Goal: Navigation & Orientation: Find specific page/section

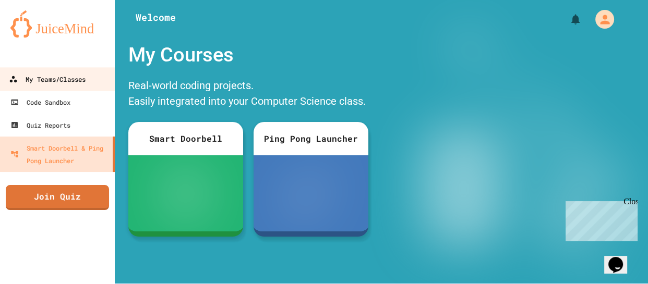
click at [55, 83] on div "My Teams/Classes" at bounding box center [47, 79] width 77 height 13
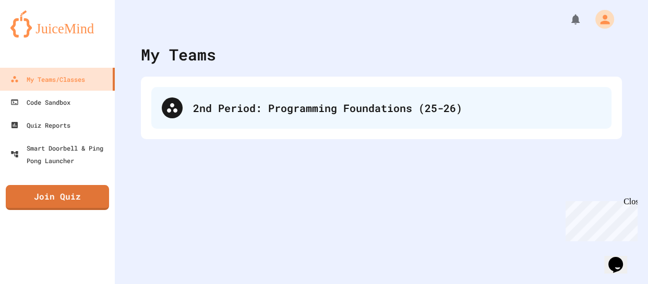
click at [307, 102] on div "2nd Period: Programming Foundations (25-26)" at bounding box center [397, 108] width 408 height 16
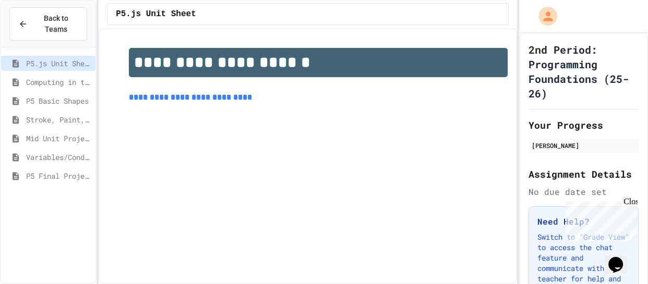
click at [64, 173] on span "P5 Final Project" at bounding box center [58, 176] width 65 height 11
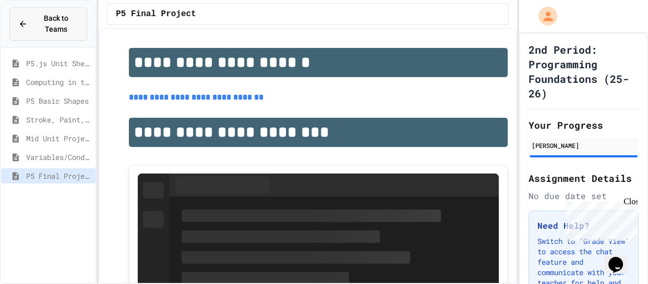
click at [39, 33] on span "Back to Teams" at bounding box center [56, 24] width 44 height 22
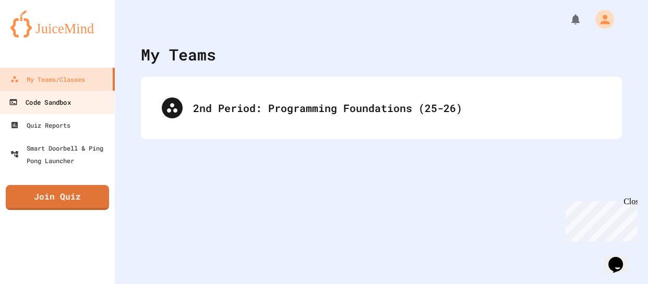
click at [45, 96] on div "Code Sandbox" at bounding box center [40, 102] width 62 height 13
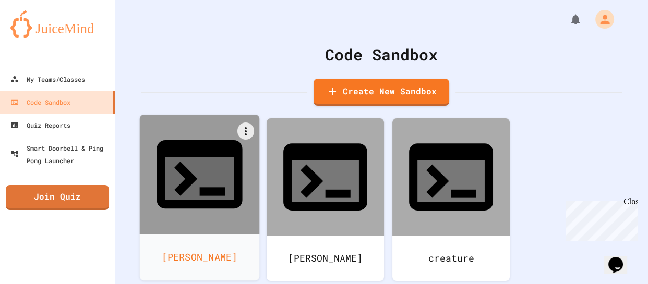
click at [246, 140] on div at bounding box center [200, 175] width 120 height 120
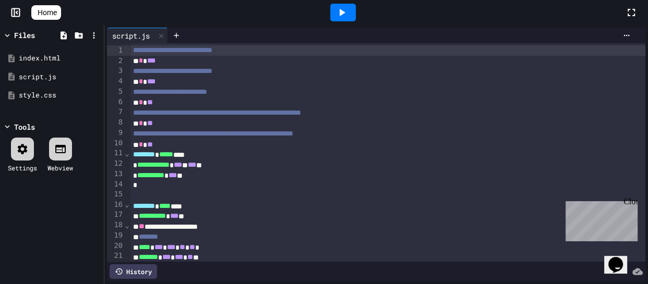
click at [341, 10] on icon at bounding box center [341, 12] width 13 height 13
